Goal: Information Seeking & Learning: Learn about a topic

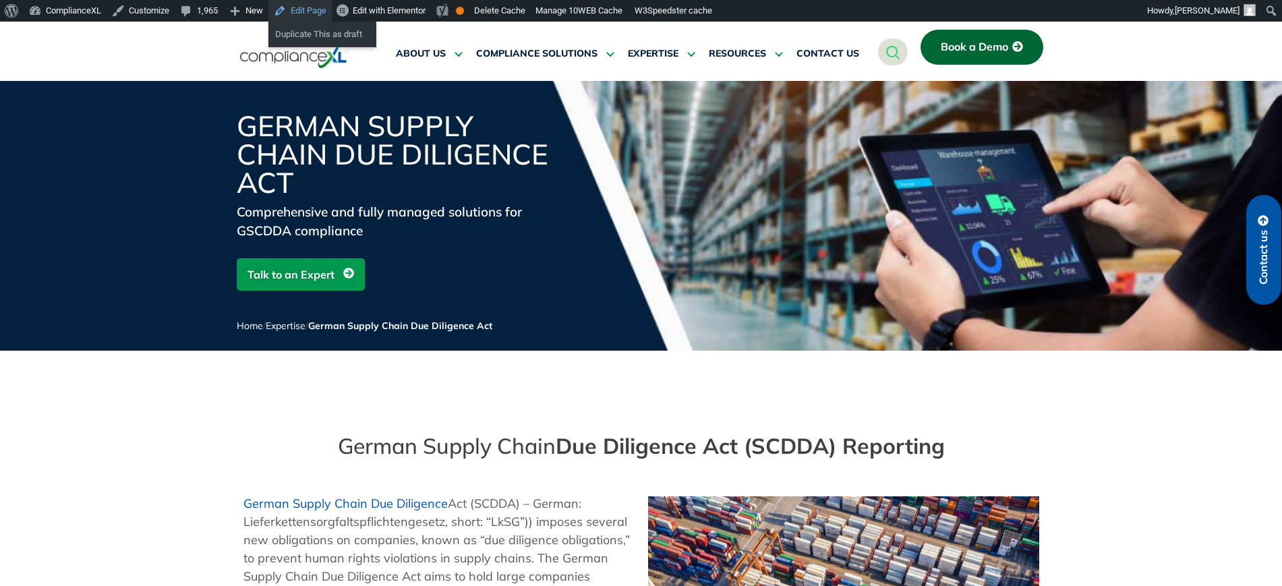
click at [304, 10] on link "Edit Page" at bounding box center [300, 11] width 63 height 22
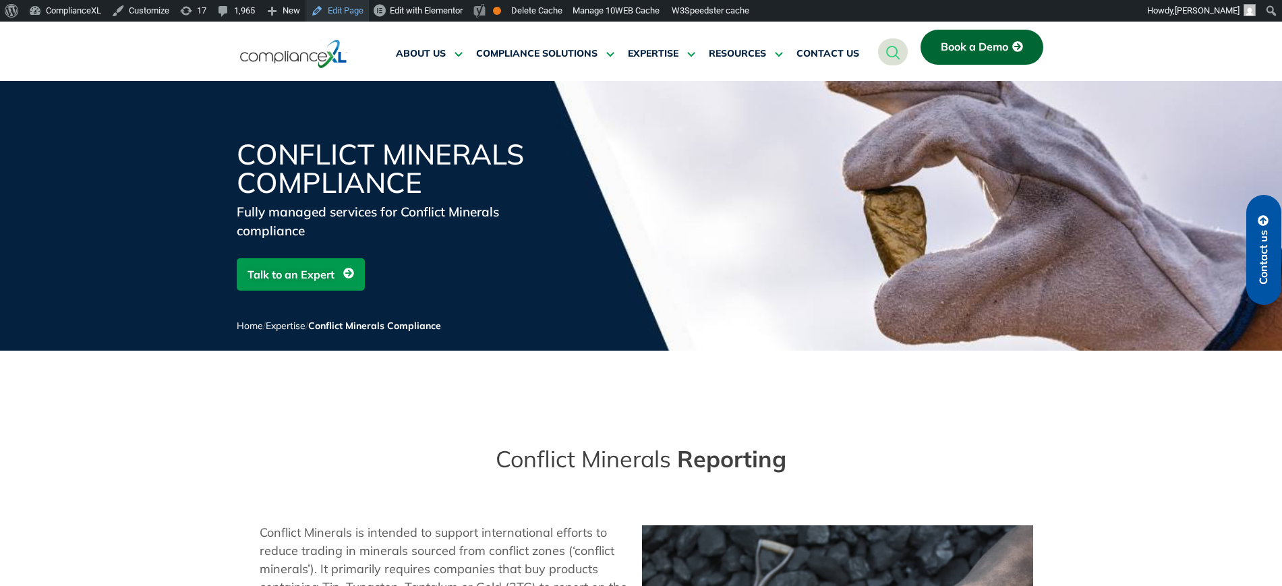
click at [350, 5] on link "Edit Page" at bounding box center [337, 11] width 63 height 22
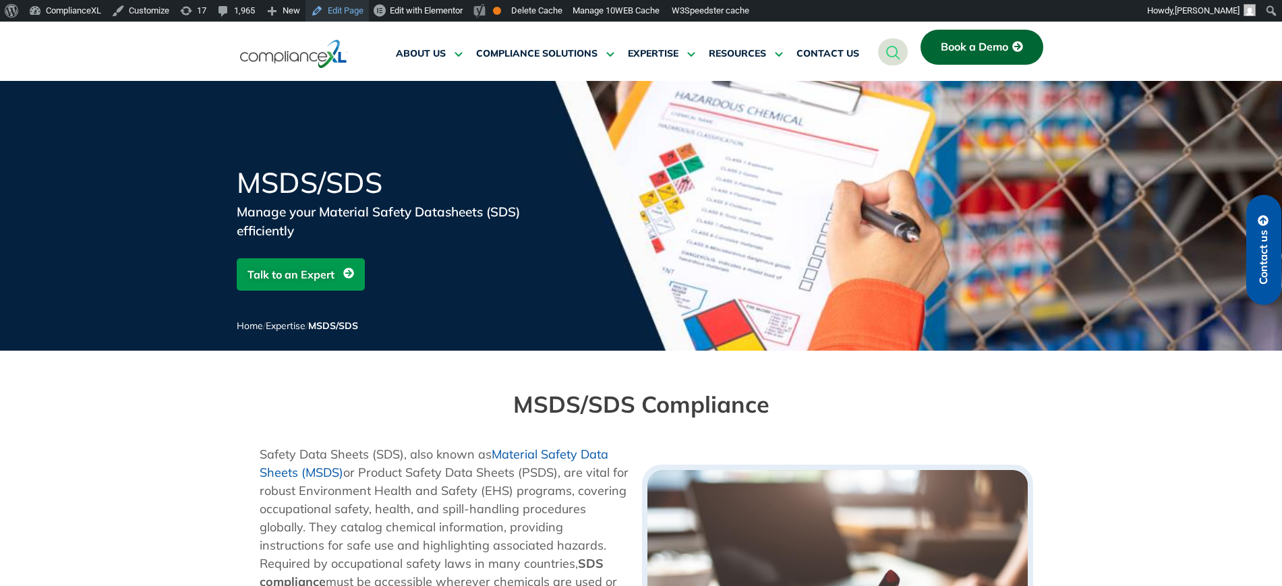
click at [347, 15] on link "Edit Page" at bounding box center [337, 11] width 63 height 22
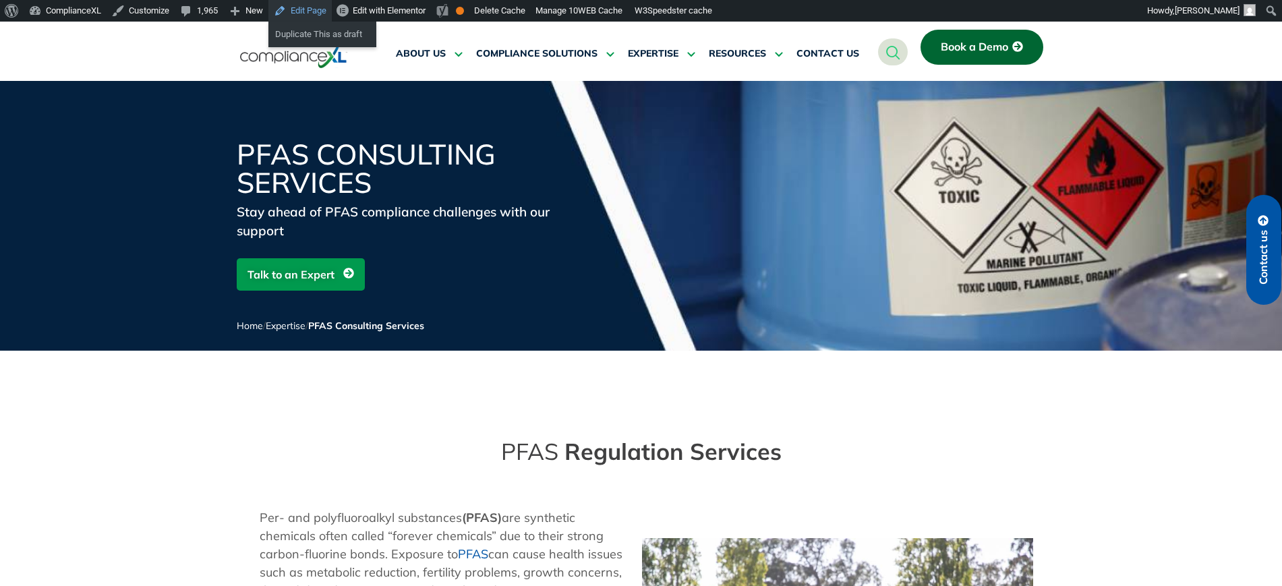
click at [289, 2] on link "Edit Page" at bounding box center [300, 11] width 63 height 22
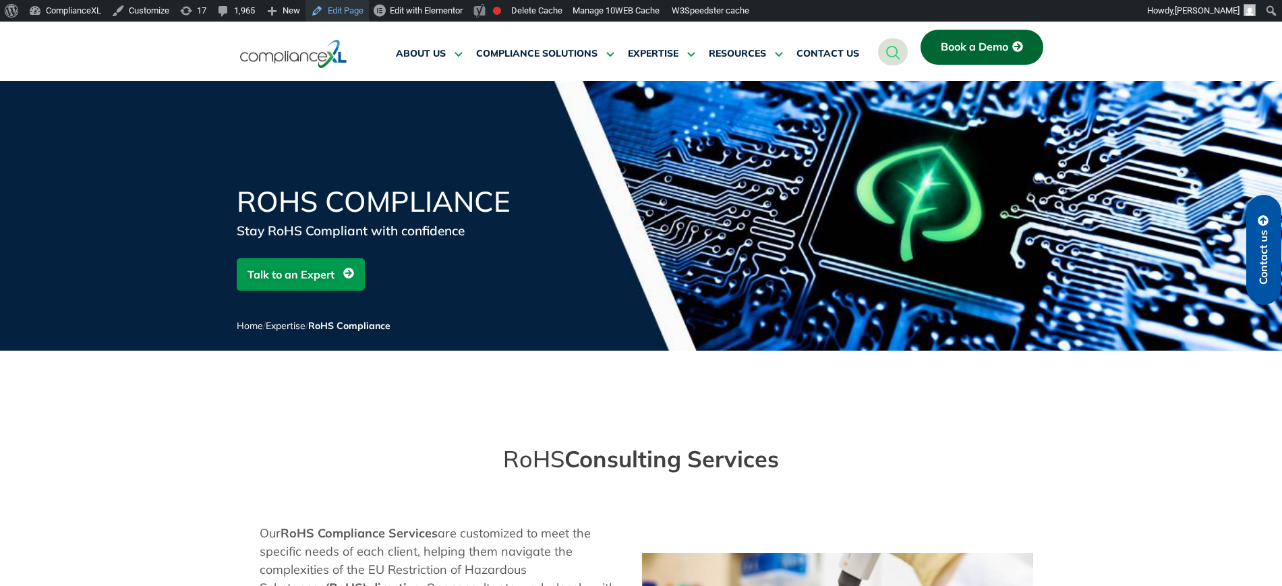
click at [340, 9] on link "Edit Page" at bounding box center [337, 11] width 63 height 22
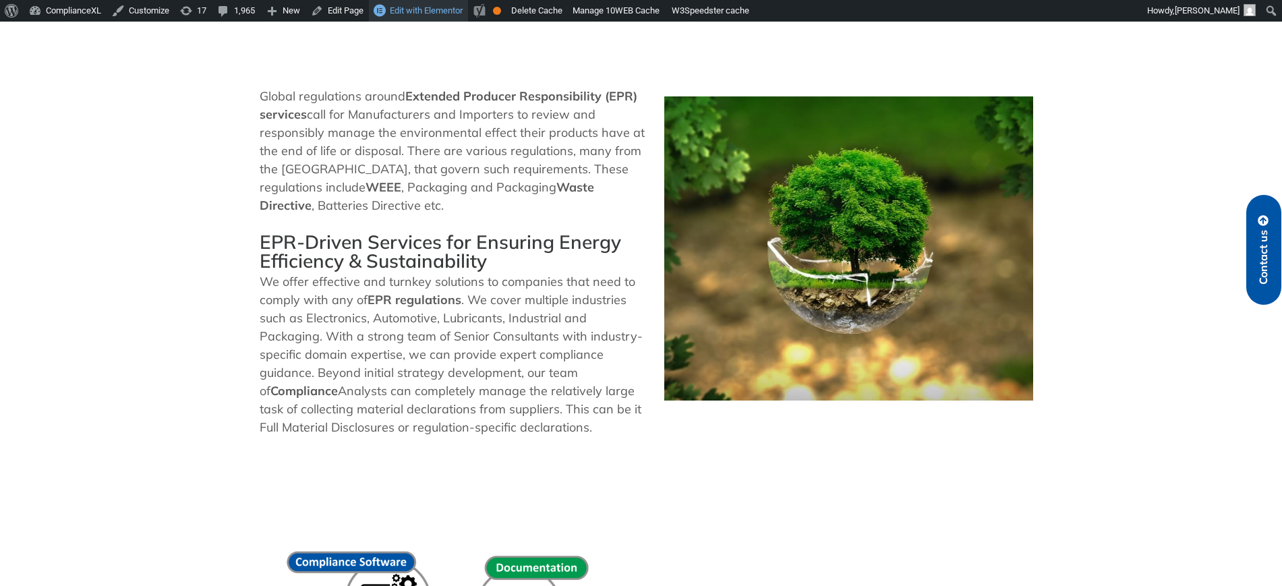
scroll to position [422, 0]
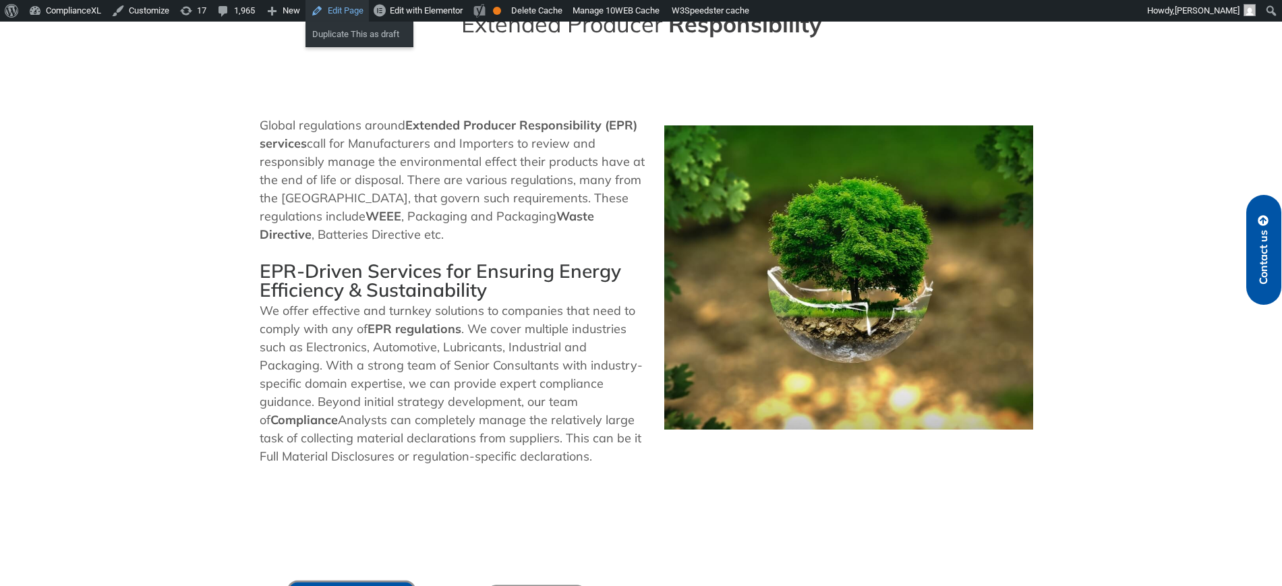
click at [336, 3] on link "Edit Page" at bounding box center [337, 11] width 63 height 22
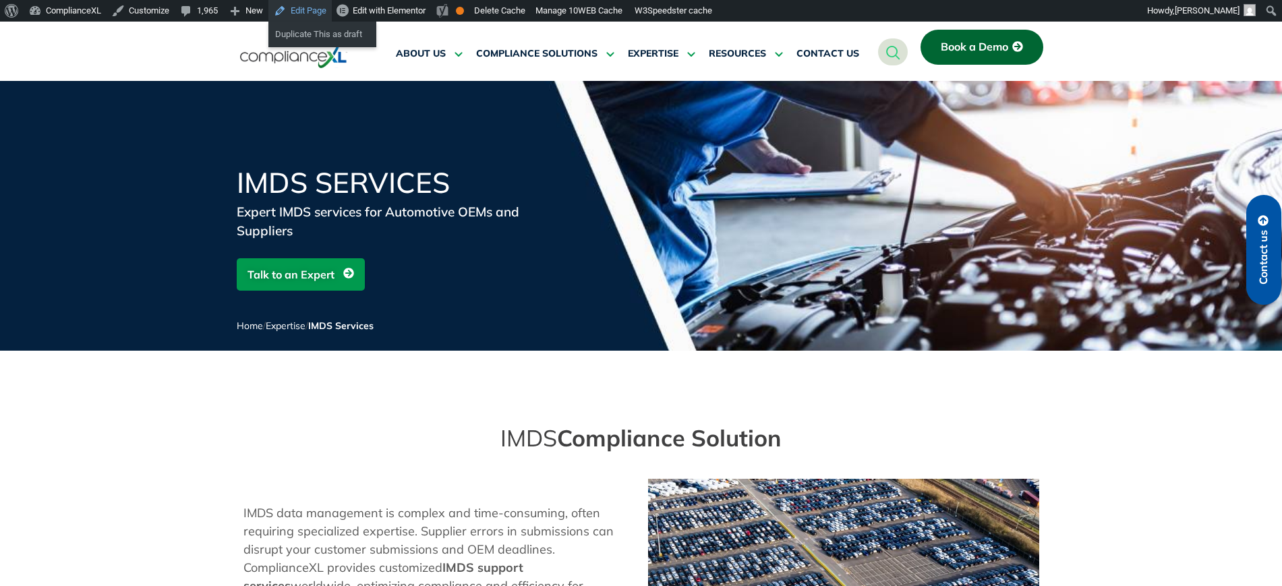
click at [310, 13] on link "Edit Page" at bounding box center [300, 11] width 63 height 22
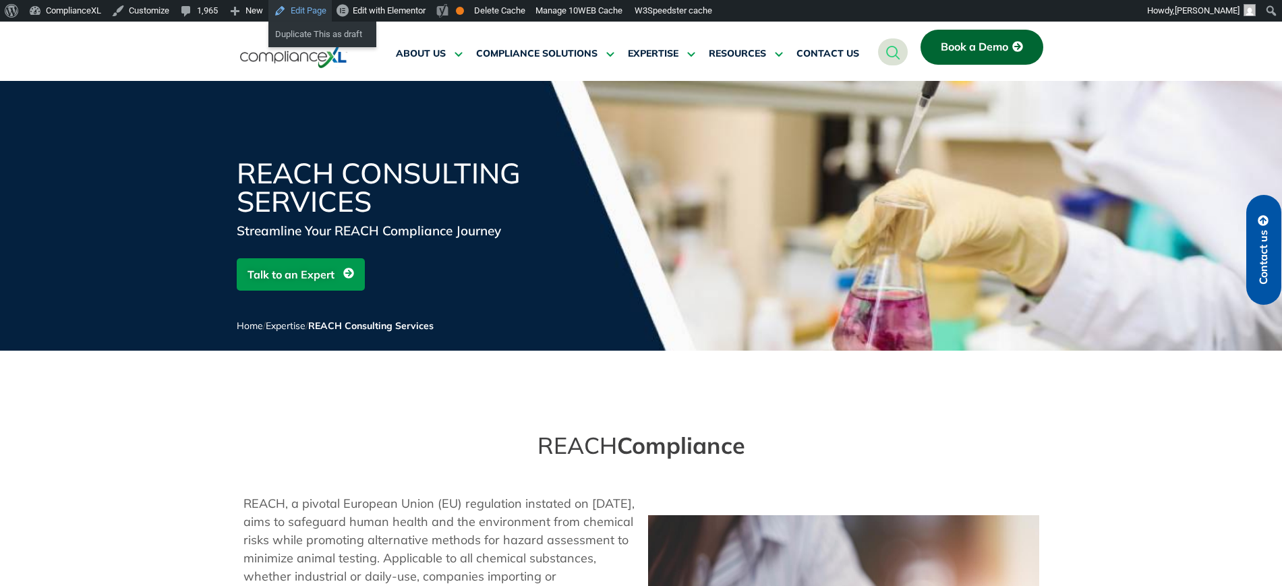
click at [306, 6] on link "Edit Page" at bounding box center [300, 11] width 63 height 22
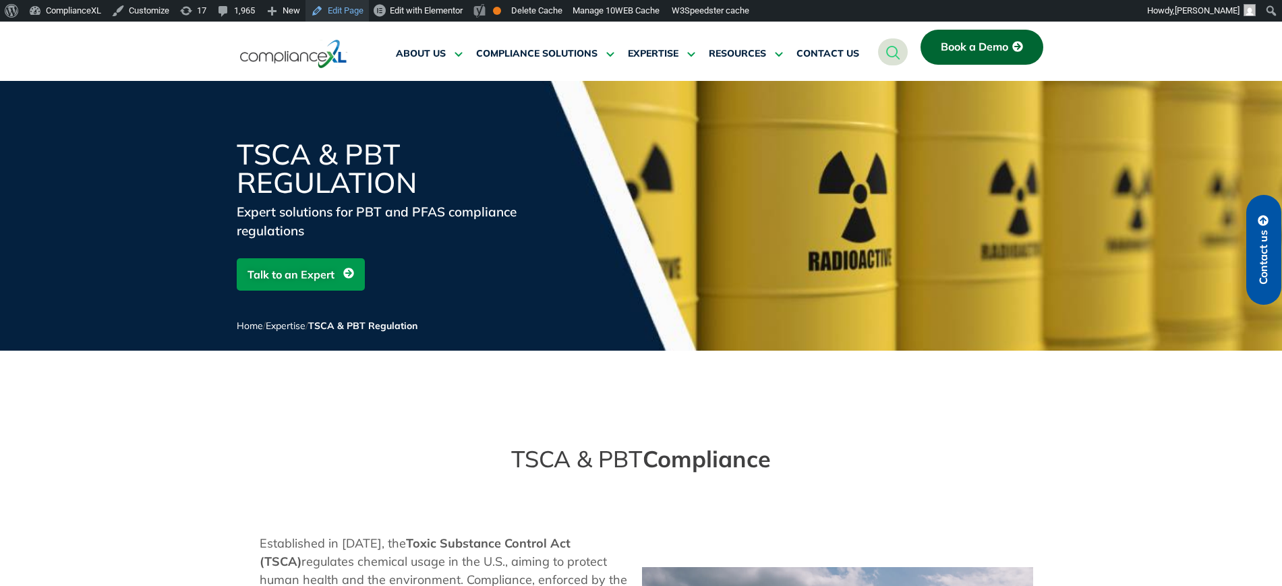
click at [357, 12] on link "Edit Page" at bounding box center [337, 11] width 63 height 22
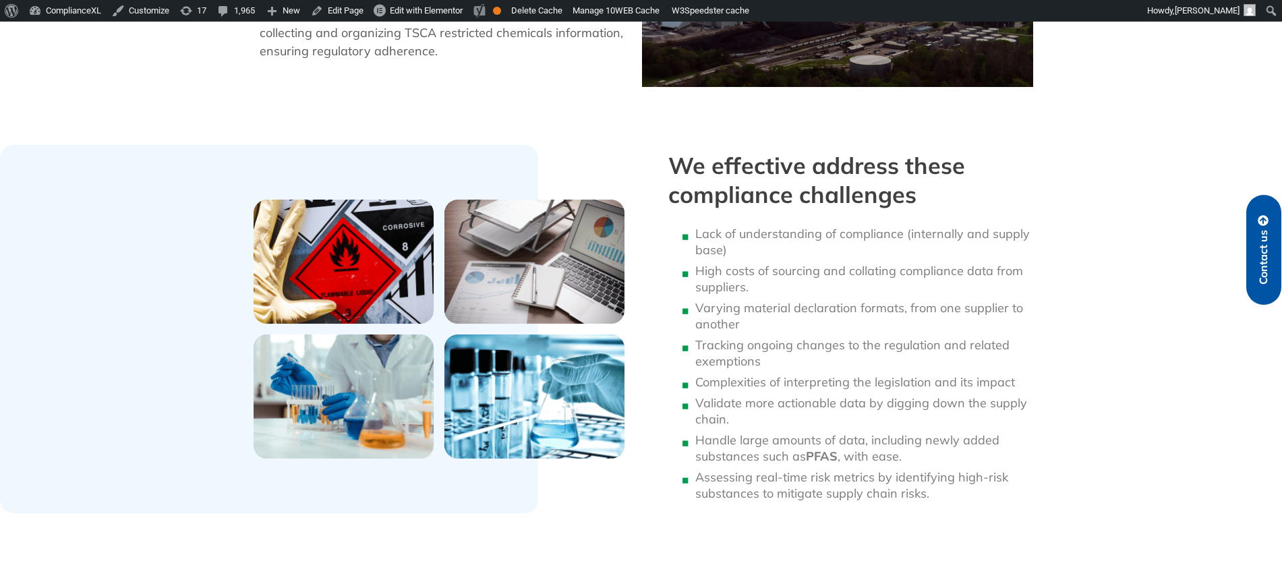
scroll to position [843, 0]
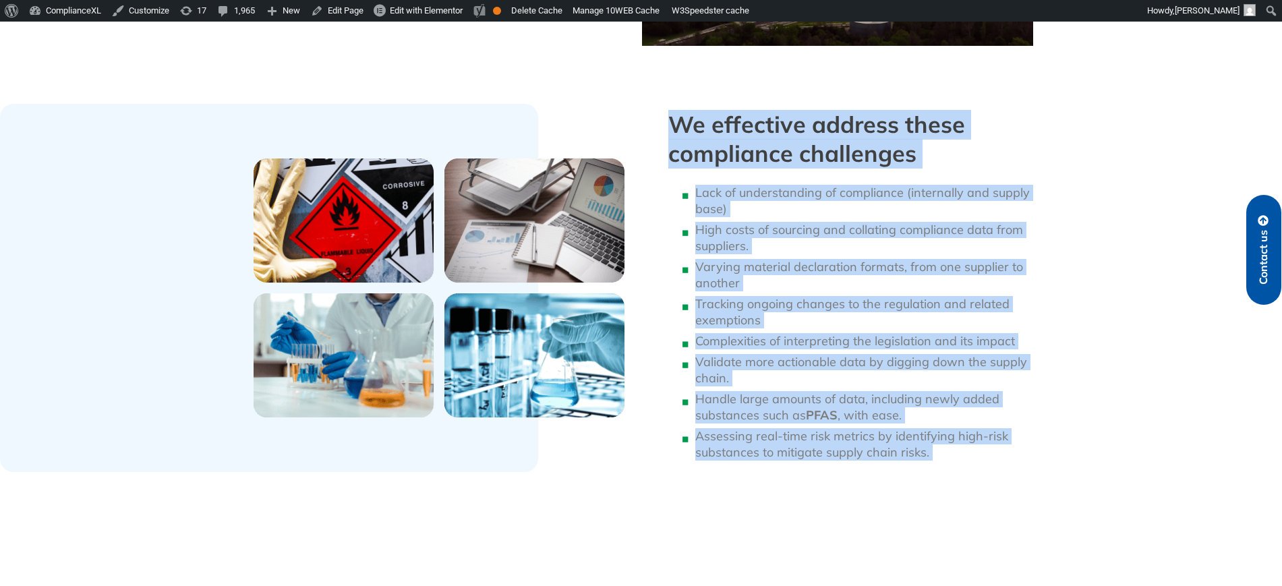
drag, startPoint x: 669, startPoint y: 115, endPoint x: 1027, endPoint y: 495, distance: 522.1
click at [1027, 495] on div "TSCA & PBT Regulation Expert solutions for PBT and PFAS compliance regulations …" at bounding box center [641, 124] width 1282 height 1773
click at [951, 445] on li "Assessing real-time risk metrics by identifying high-risk substances to mitigat…" at bounding box center [868, 444] width 344 height 32
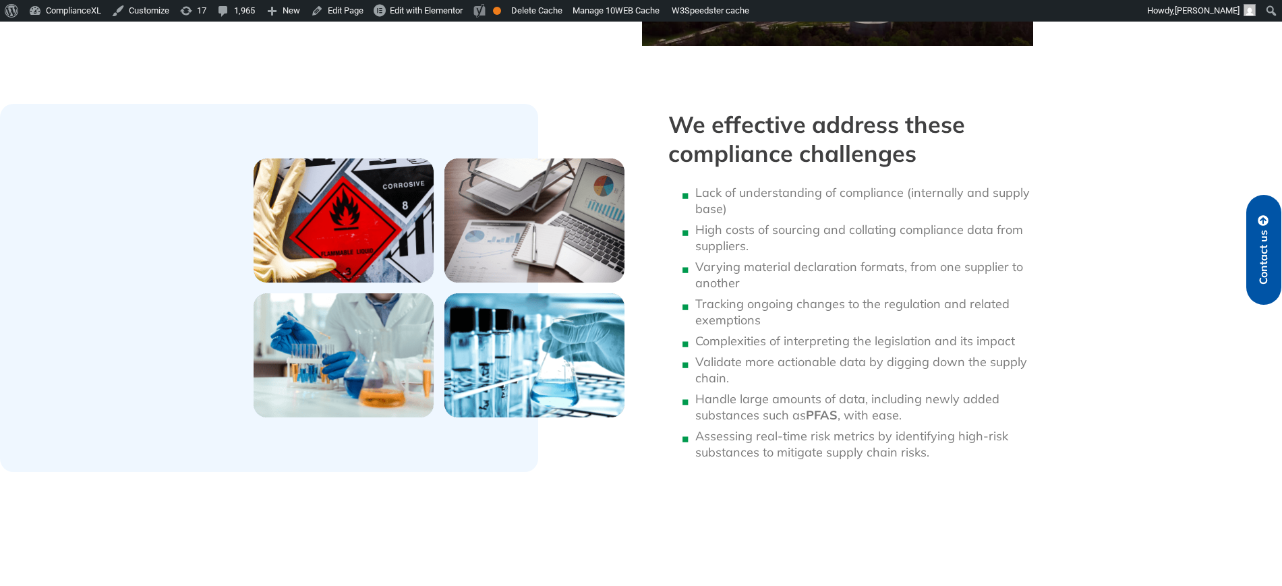
click at [951, 445] on li "Assessing real-time risk metrics by identifying high-risk substances to mitigat…" at bounding box center [868, 444] width 344 height 32
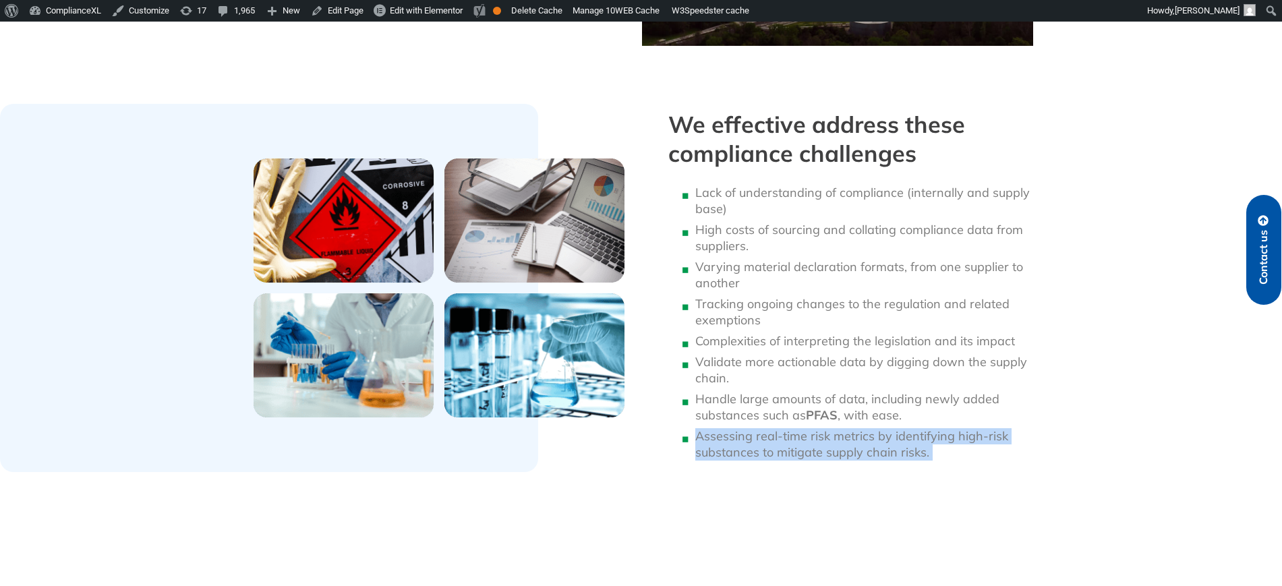
click at [951, 445] on li "Assessing real-time risk metrics by identifying high-risk substances to mitigat…" at bounding box center [868, 444] width 344 height 32
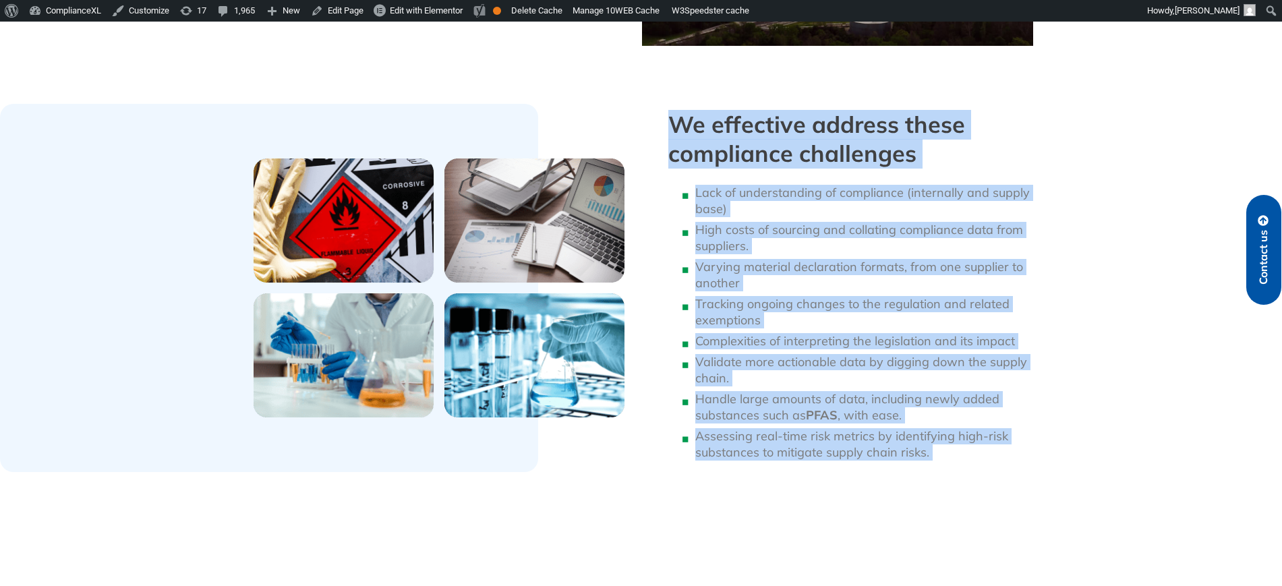
drag, startPoint x: 951, startPoint y: 445, endPoint x: 795, endPoint y: 142, distance: 340.3
click at [795, 142] on div "We effective address these compliance challenges Lack of understanding of compl…" at bounding box center [854, 288] width 385 height 368
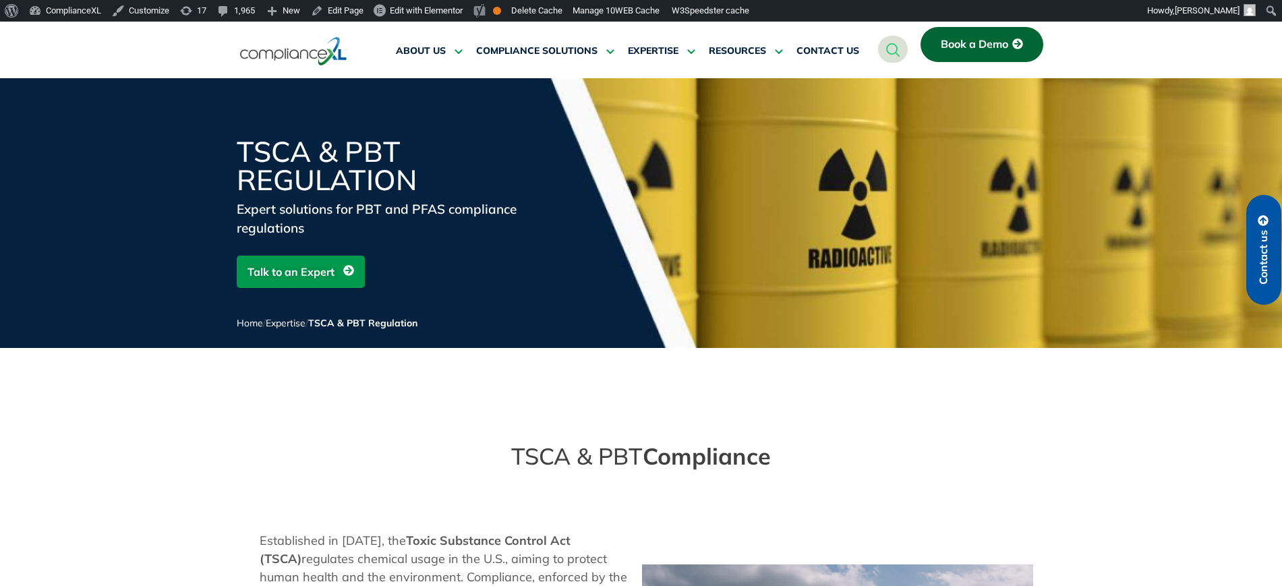
scroll to position [0, 0]
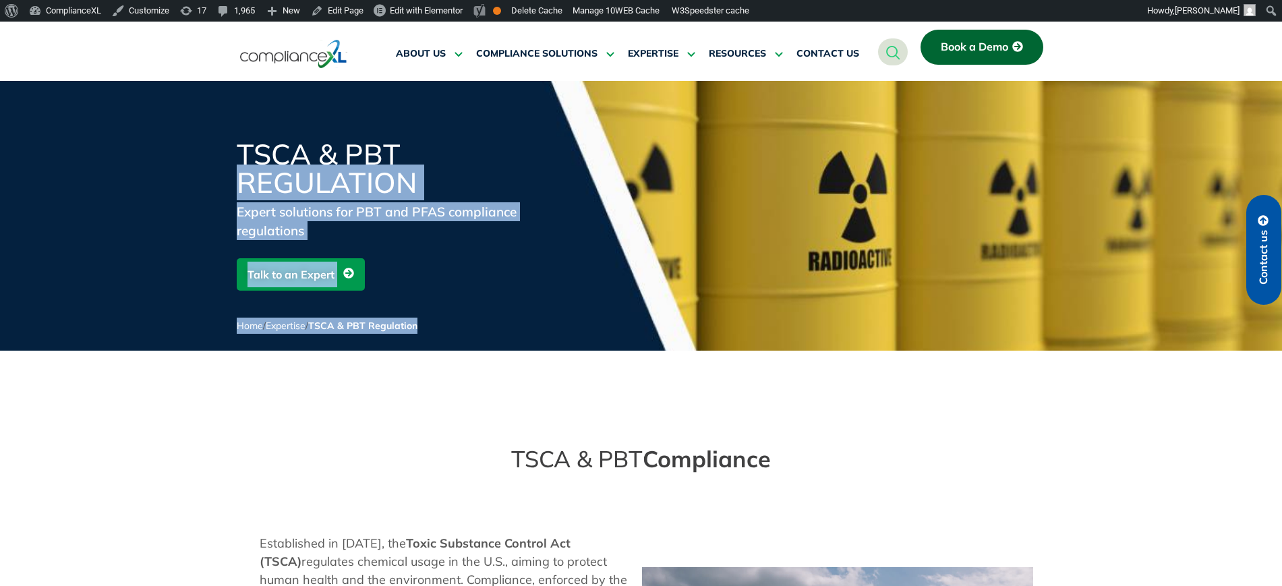
drag, startPoint x: 807, startPoint y: 134, endPoint x: 819, endPoint y: 329, distance: 195.3
click at [819, 329] on div "TSCA & PBT Regulation Expert solutions for PBT and PFAS compliance regulations …" at bounding box center [641, 216] width 1282 height 270
click at [243, 38] on img at bounding box center [293, 53] width 107 height 31
click at [303, 59] on img at bounding box center [293, 53] width 107 height 31
